Goal: Task Accomplishment & Management: Manage account settings

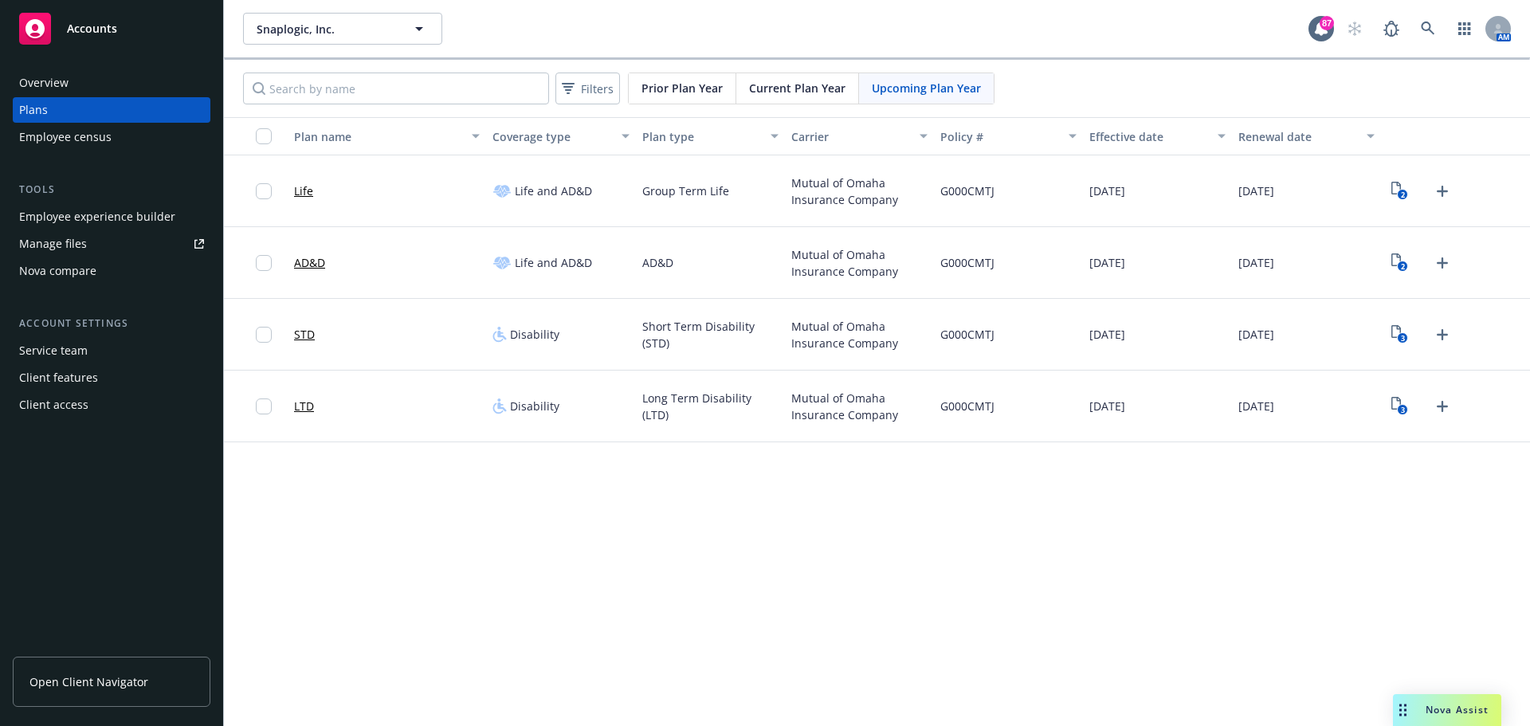
click at [385, 18] on button "Snaplogic, Inc." at bounding box center [342, 29] width 199 height 32
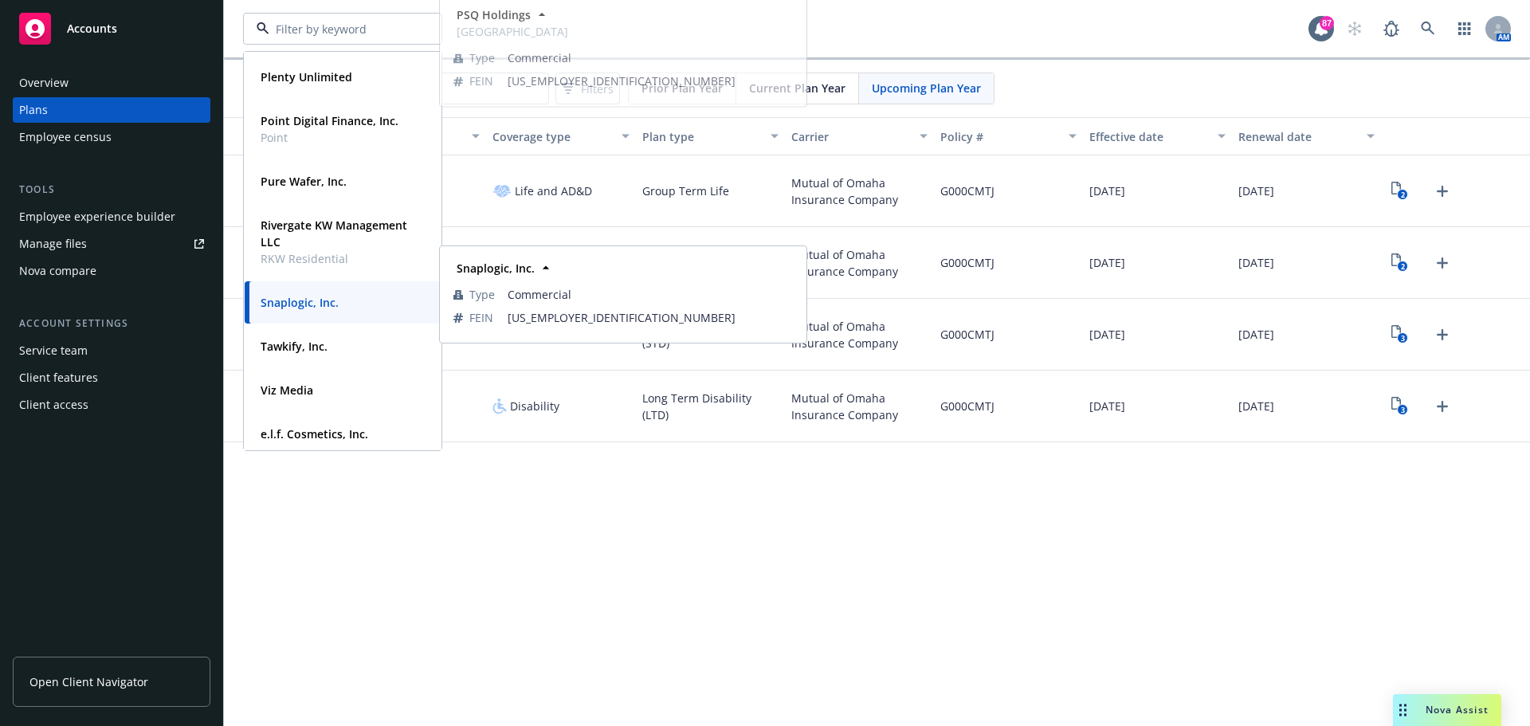
scroll to position [238, 0]
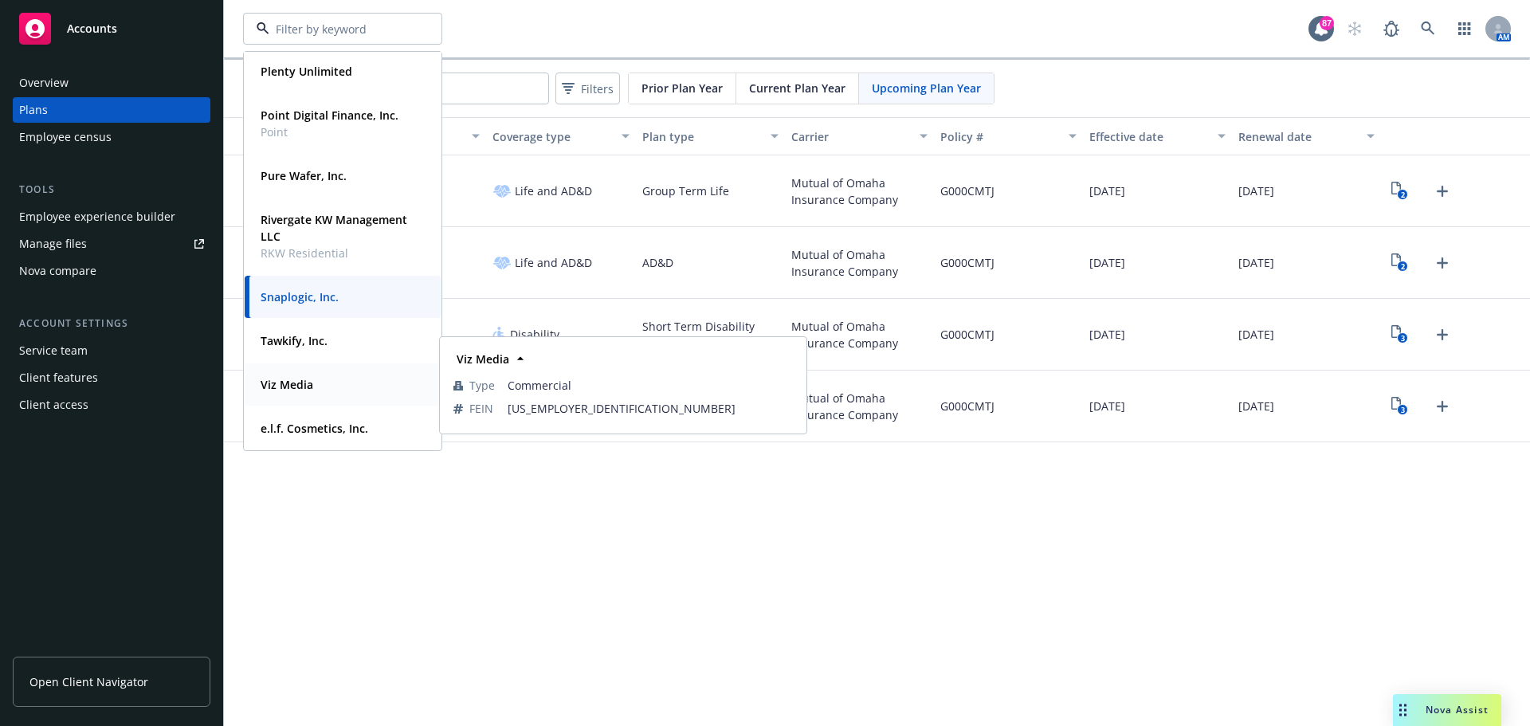
click at [308, 377] on strong "Viz Media" at bounding box center [286, 384] width 53 height 15
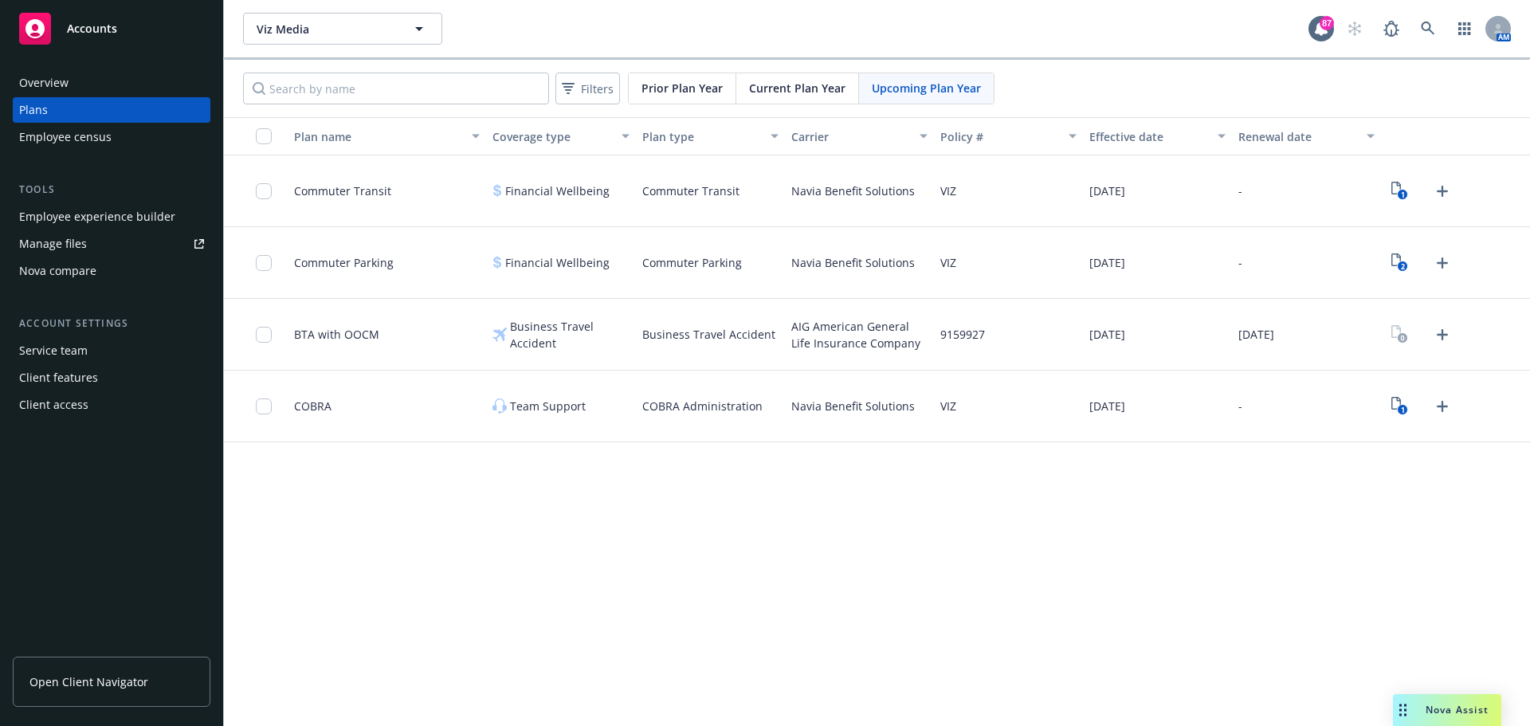
click at [94, 217] on div "Employee experience builder" at bounding box center [97, 216] width 156 height 25
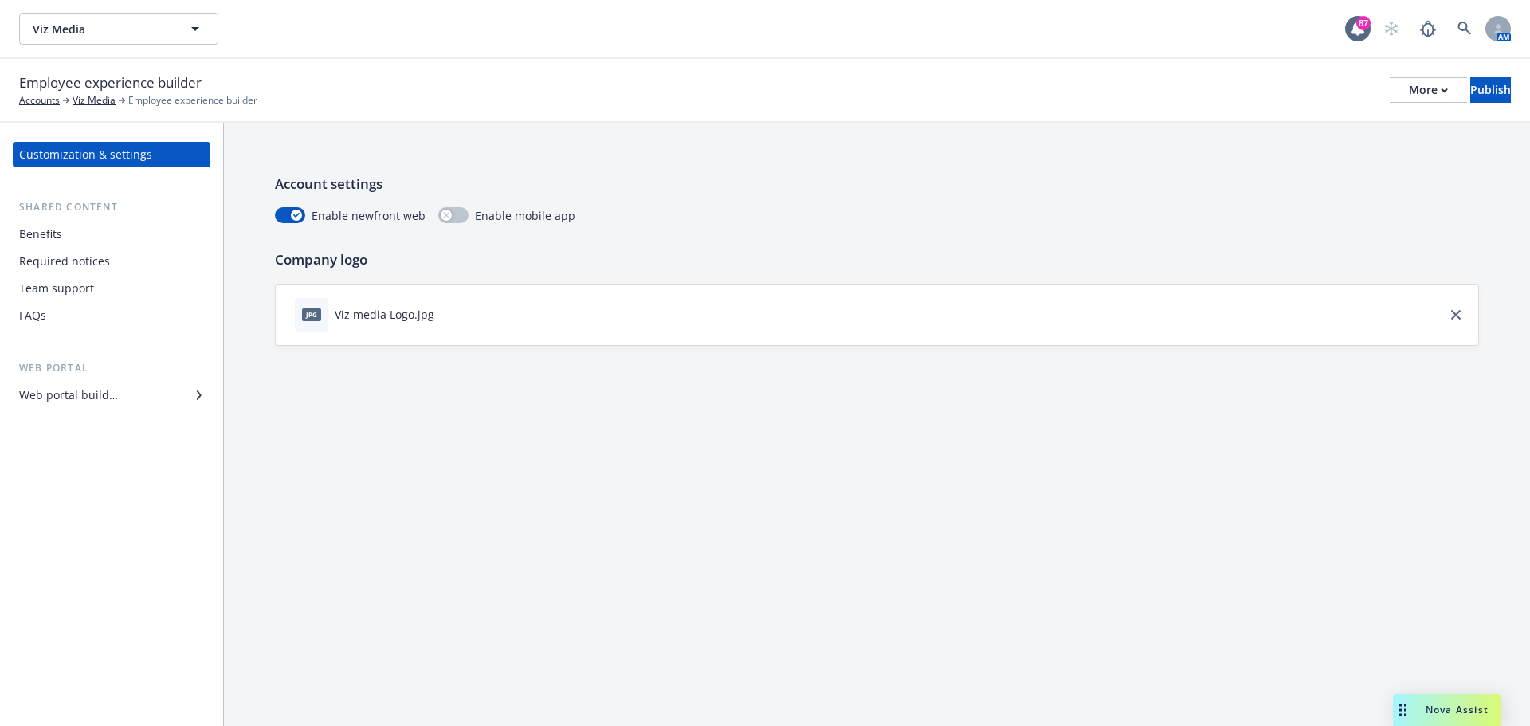
click at [102, 267] on div "Required notices" at bounding box center [64, 261] width 91 height 25
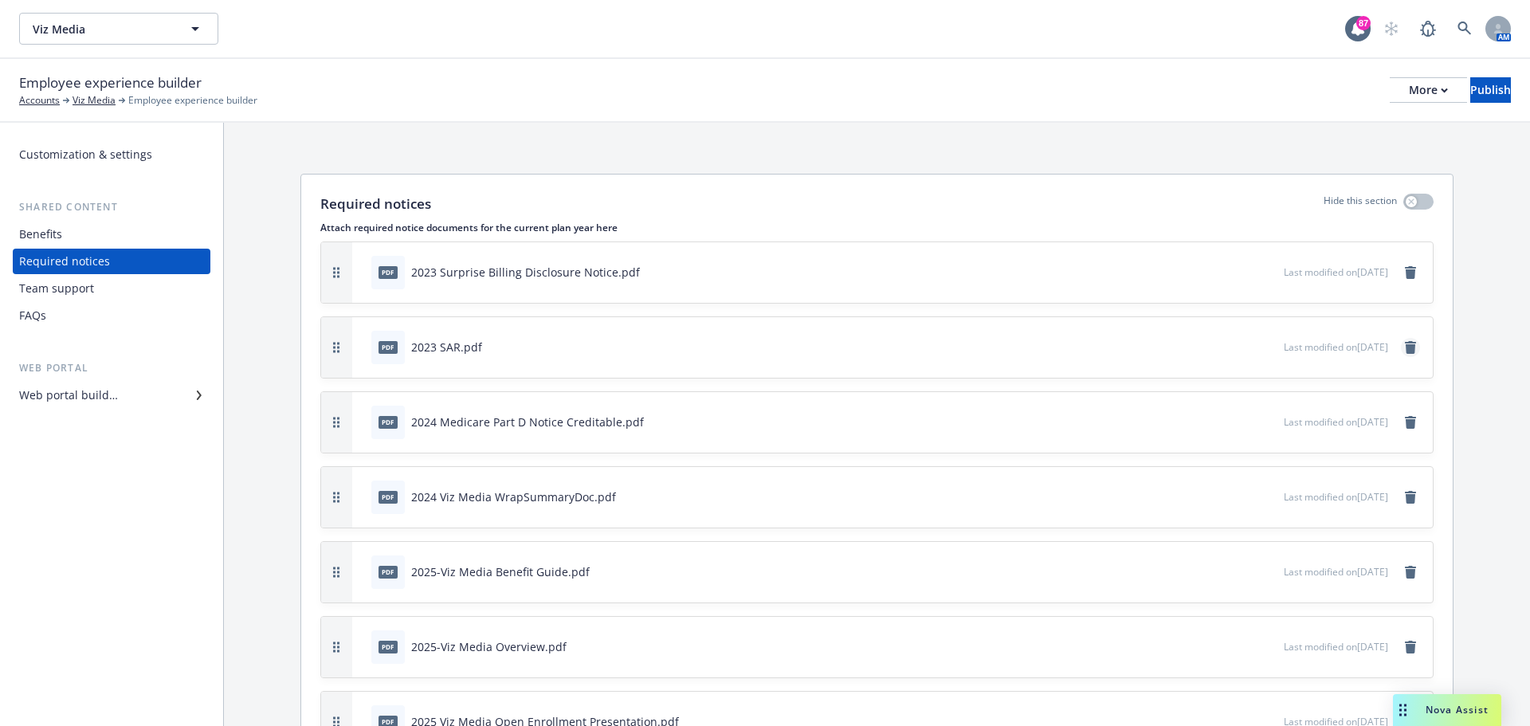
click at [1404, 350] on icon "remove" at bounding box center [1409, 347] width 11 height 13
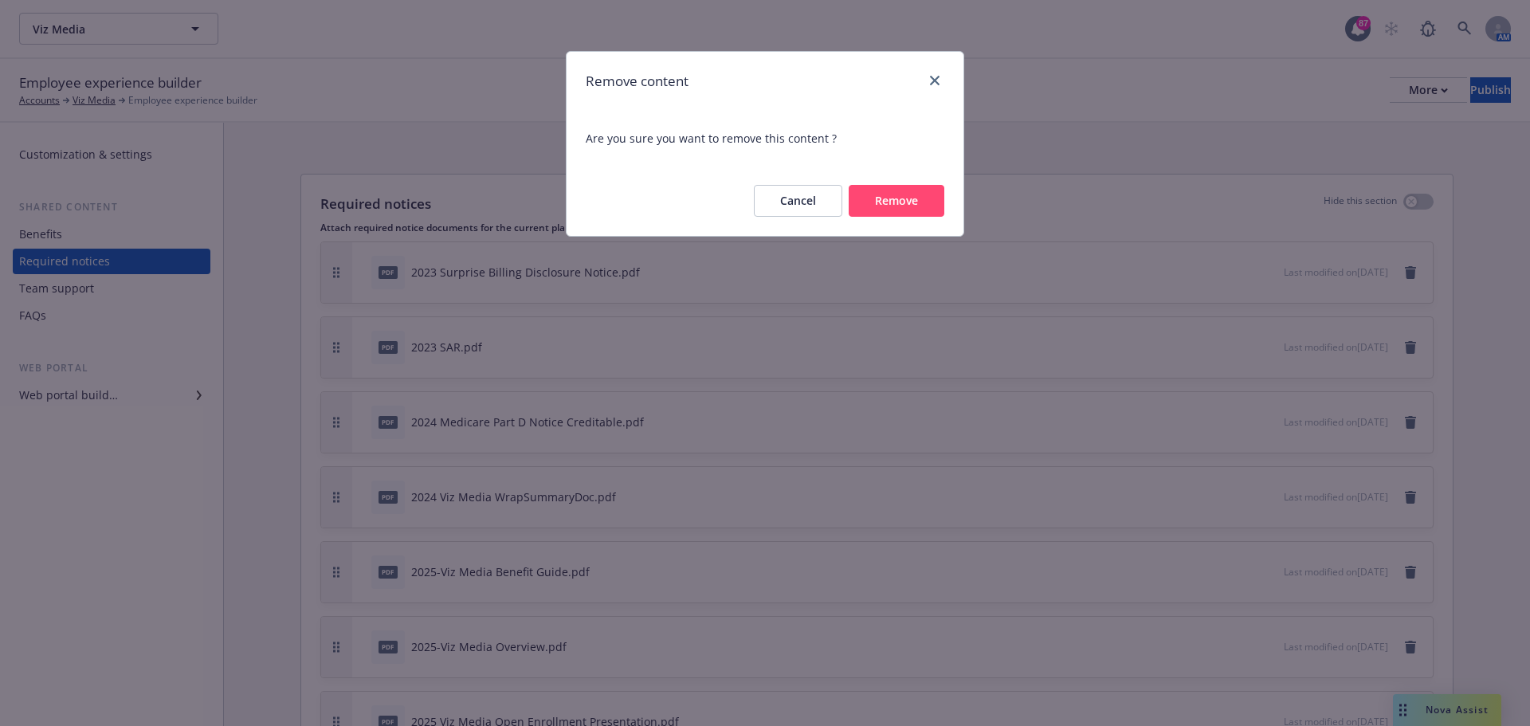
click at [873, 213] on button "Remove" at bounding box center [896, 201] width 96 height 32
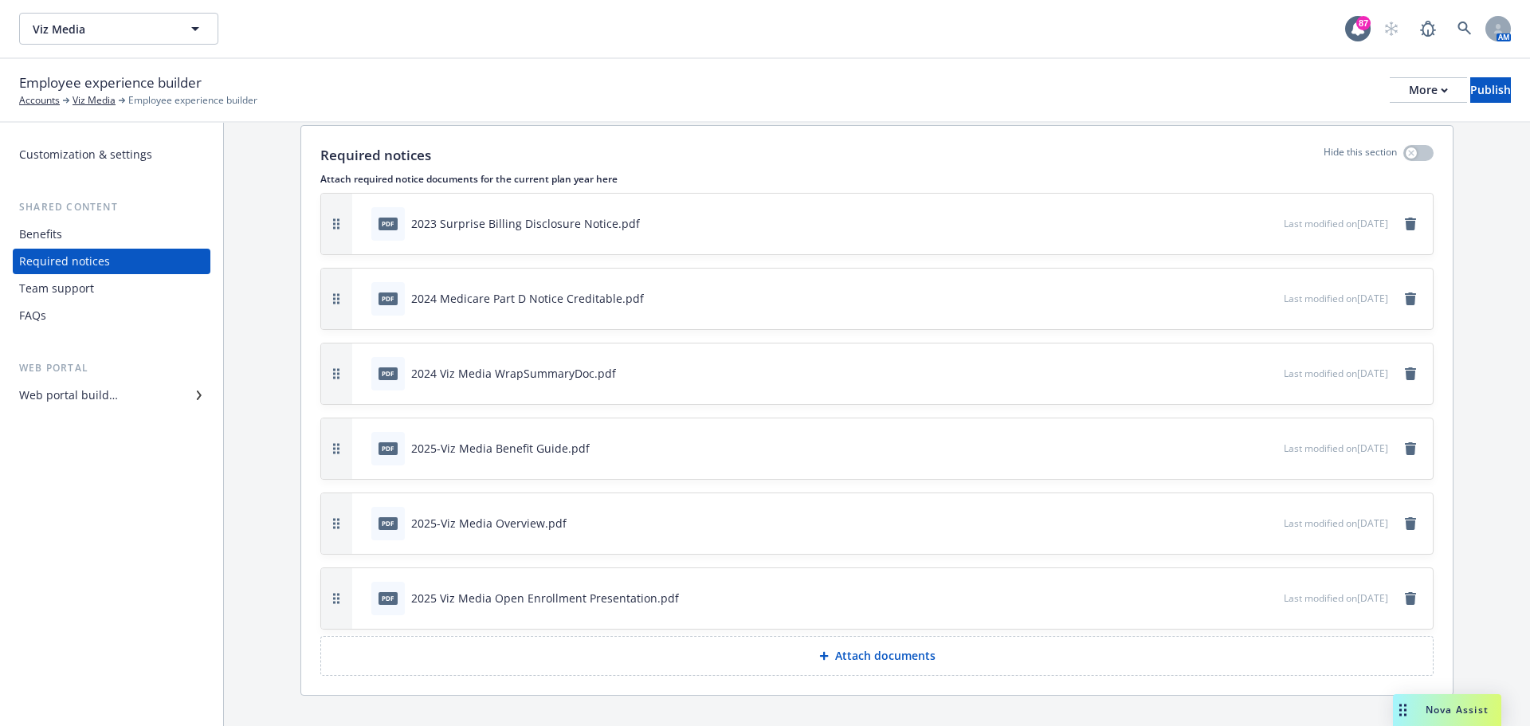
scroll to position [76, 0]
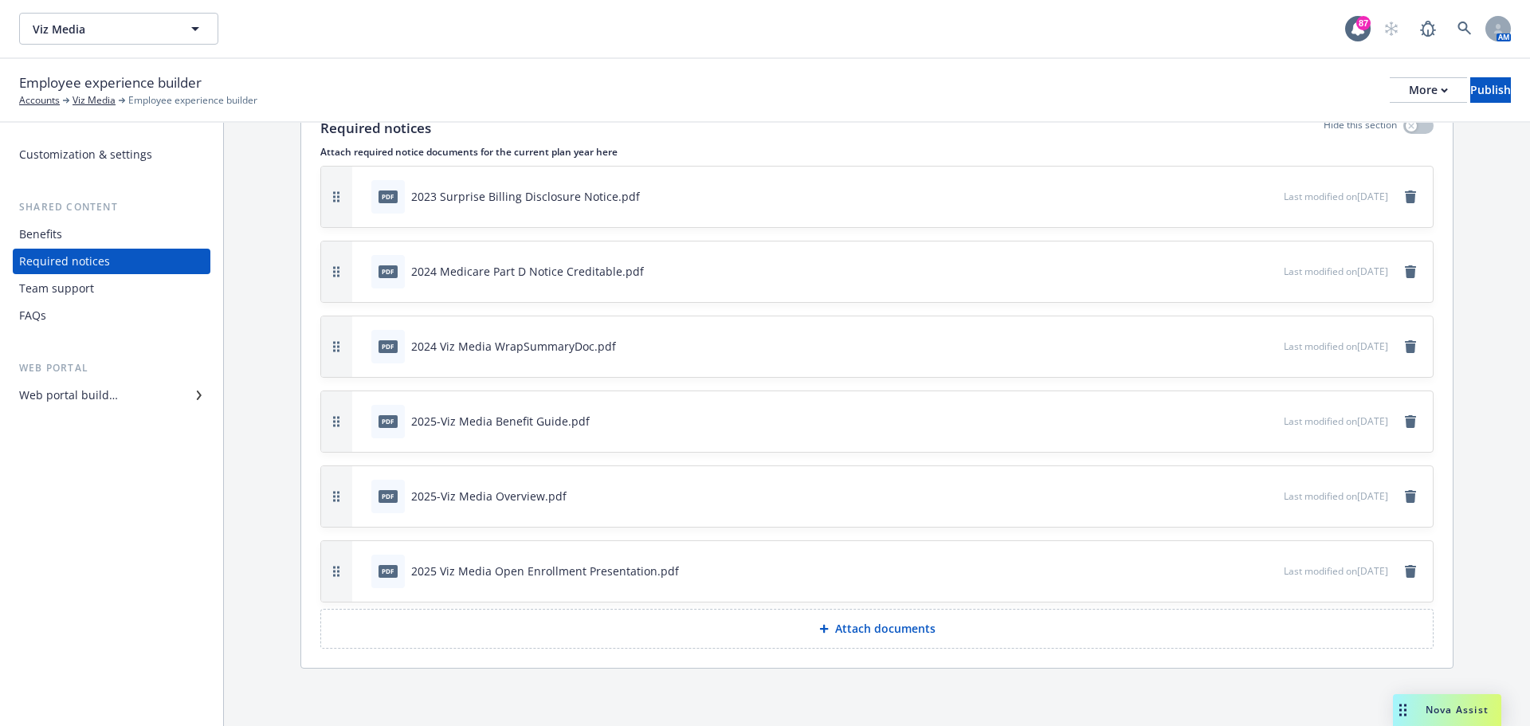
click at [1040, 625] on button "Attach documents" at bounding box center [876, 629] width 1113 height 40
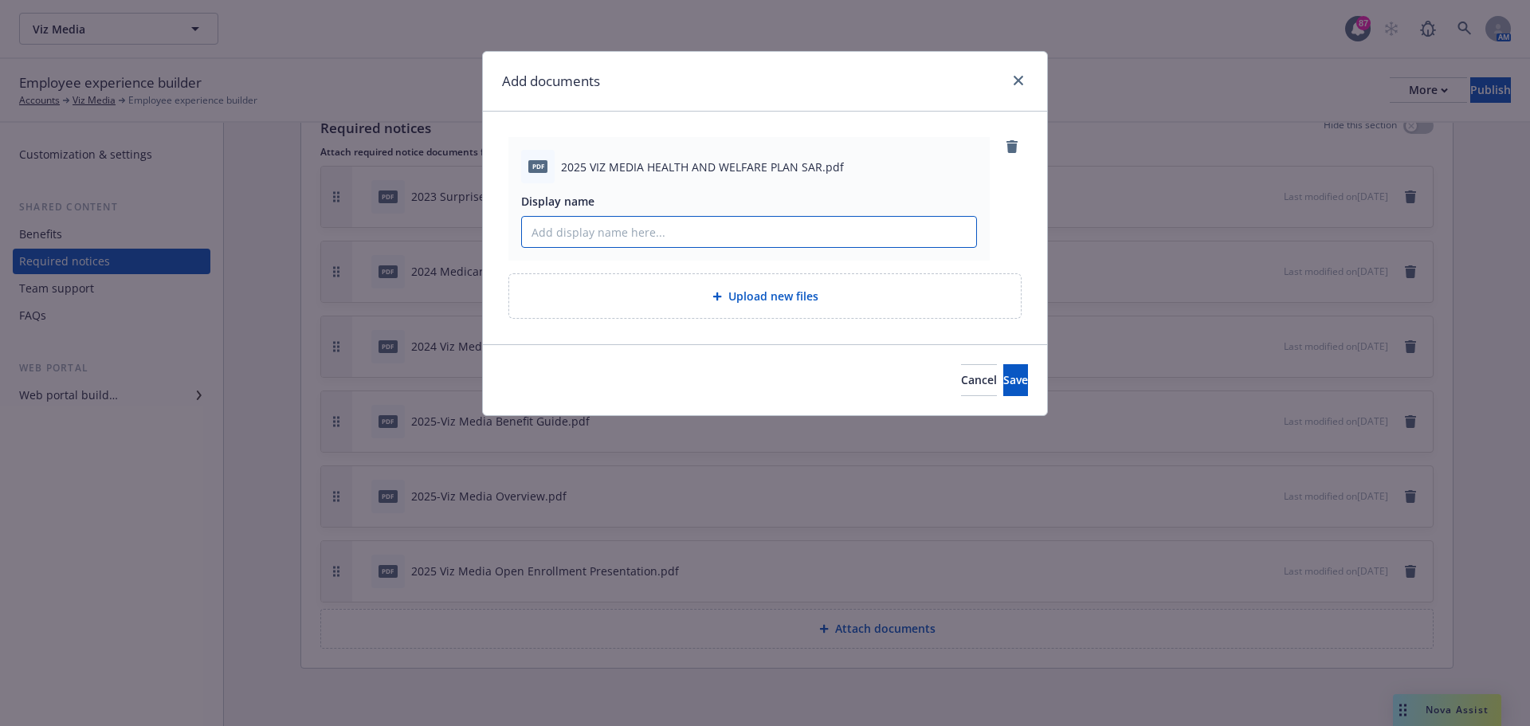
click at [672, 224] on input "Display name" at bounding box center [749, 232] width 454 height 30
type input "A"
type input "Summary Annual Report"
click at [1003, 390] on button "Save" at bounding box center [1015, 380] width 25 height 32
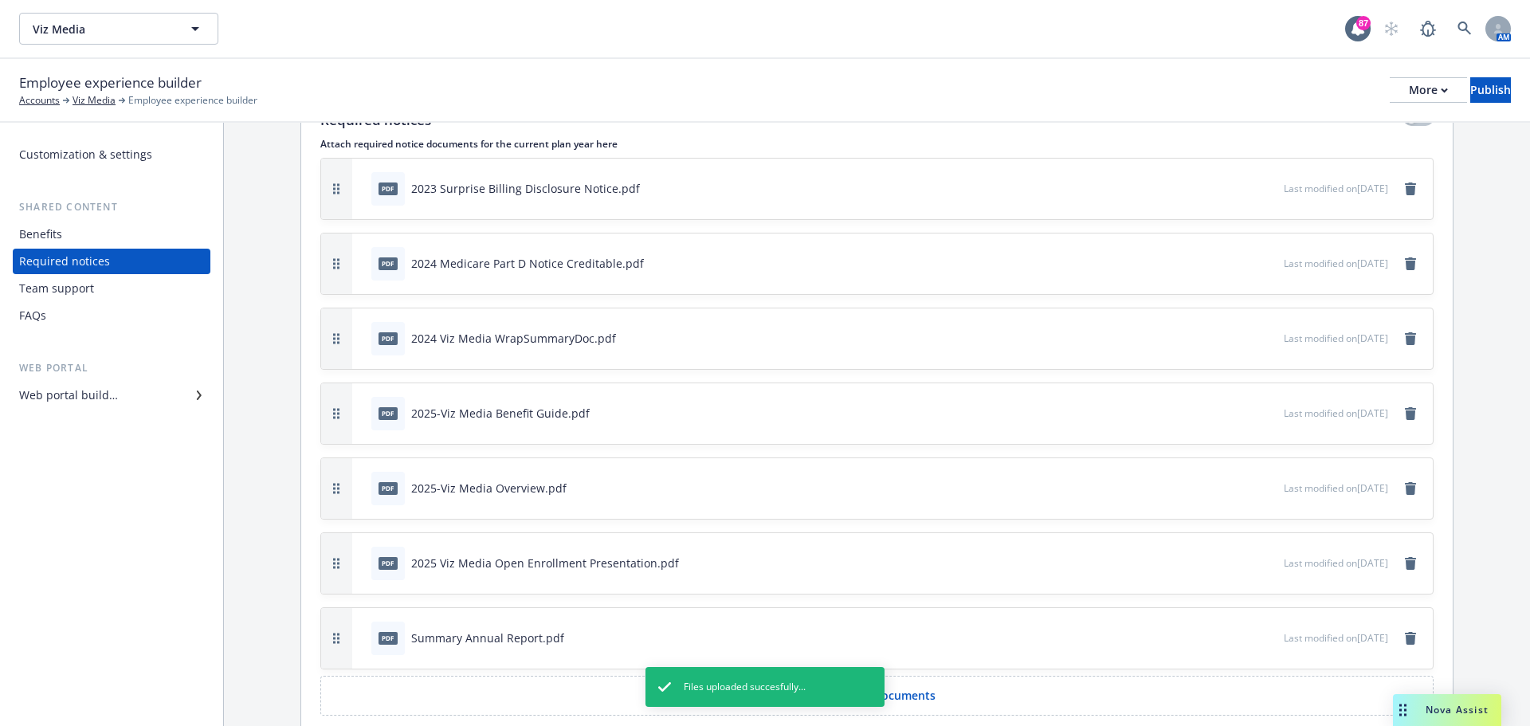
scroll to position [151, 0]
